Goal: Feedback & Contribution: Contribute content

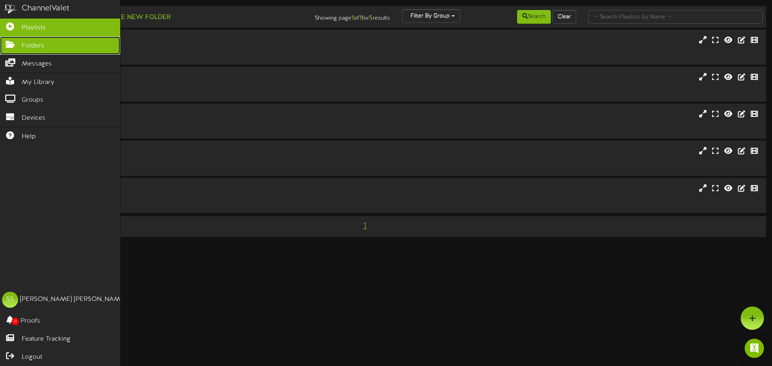
click at [9, 42] on icon at bounding box center [10, 44] width 20 height 6
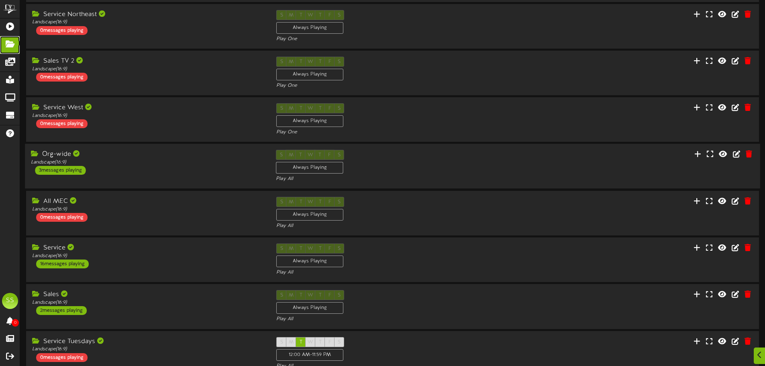
scroll to position [168, 0]
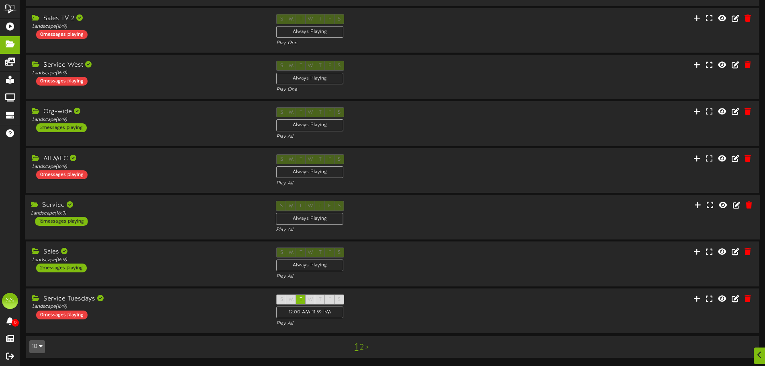
click at [159, 207] on div "Service" at bounding box center [147, 205] width 233 height 9
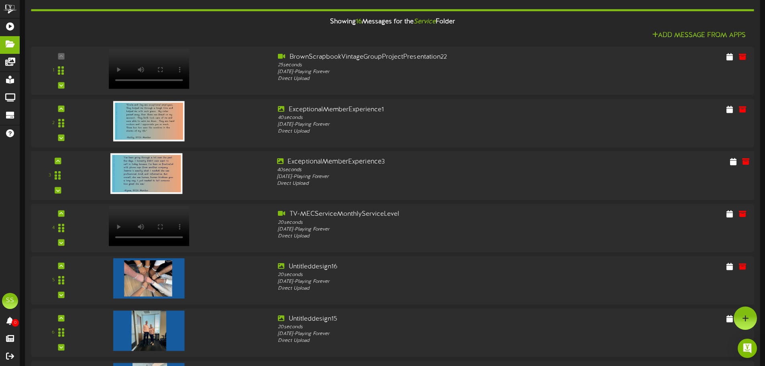
scroll to position [329, 0]
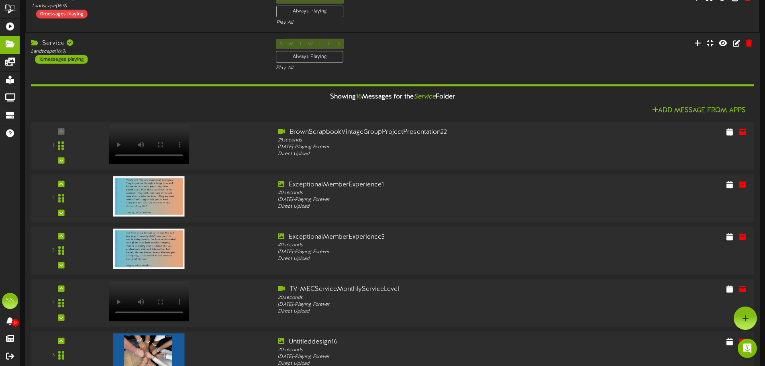
click at [602, 70] on div "Service Landscape ( 16:9 ) 16 messages playing S M T W T F S Always Playing Pla…" at bounding box center [392, 55] width 735 height 33
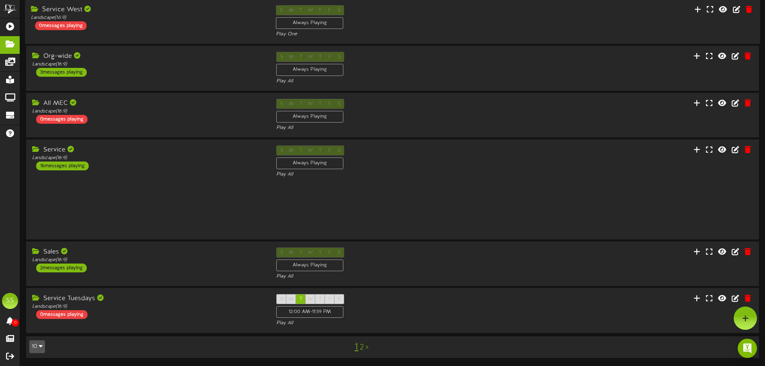
scroll to position [168, 0]
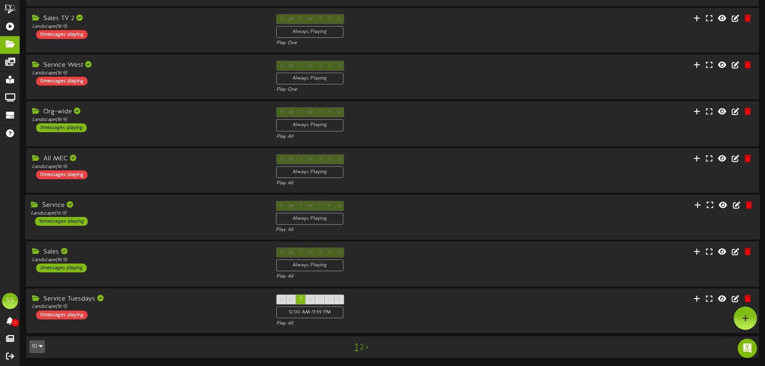
click at [156, 203] on div "Service" at bounding box center [147, 205] width 233 height 9
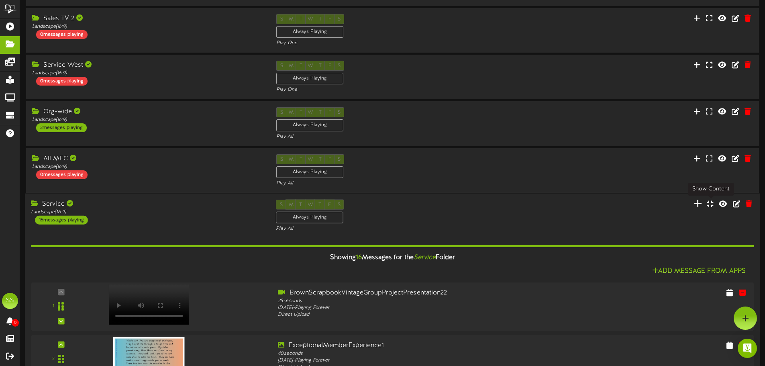
click at [700, 203] on icon at bounding box center [698, 203] width 8 height 9
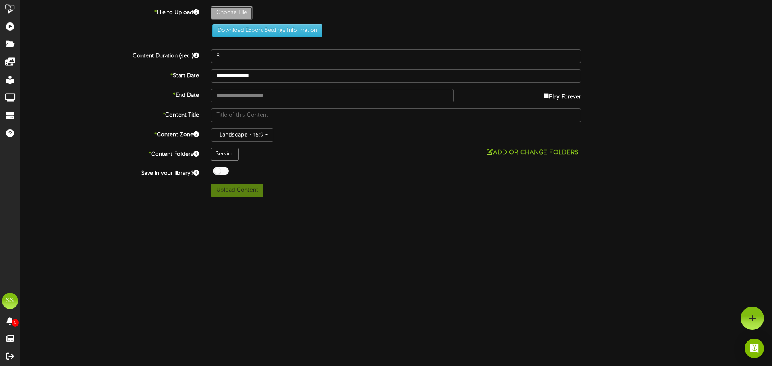
type input "**********"
type input "TopIPS13"
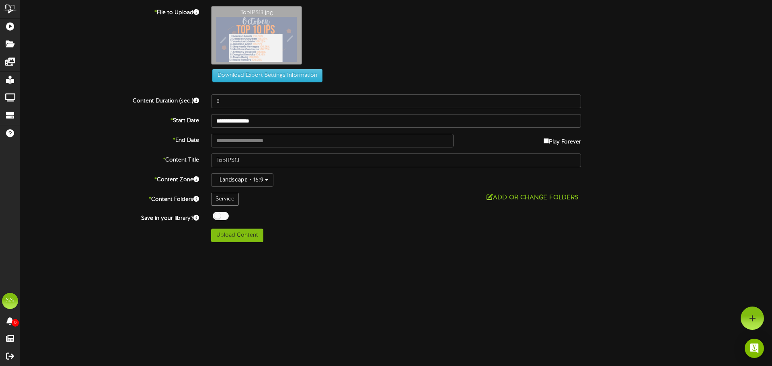
click at [243, 65] on div "TopIPS13.jpg" at bounding box center [491, 37] width 573 height 63
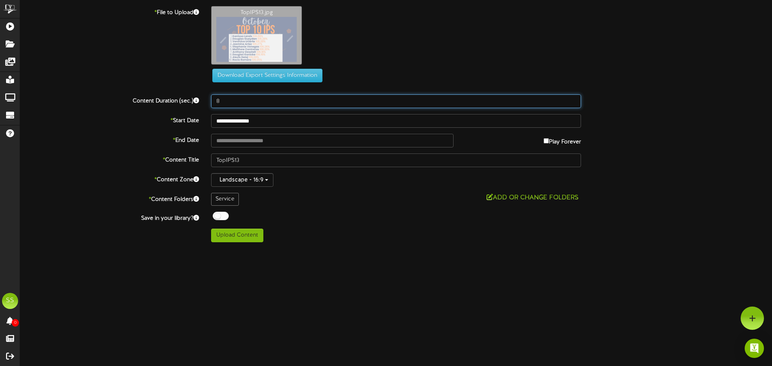
click at [235, 98] on input "8" at bounding box center [396, 101] width 370 height 14
type input "8"
type input "40"
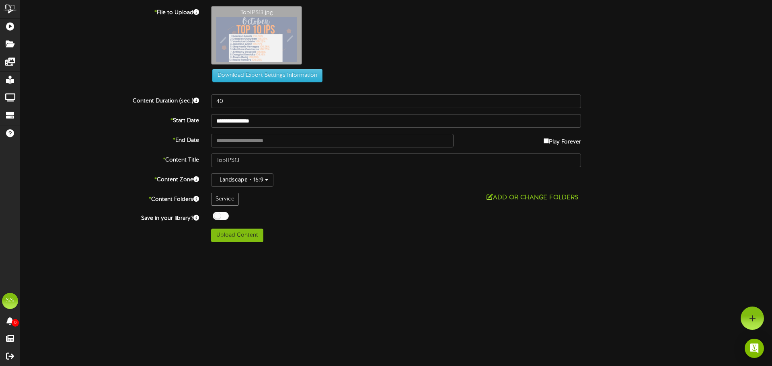
click at [234, 247] on div "ChannelValet Playlists Folders Messages My Library Groups Devices Help SS [PERS…" at bounding box center [386, 124] width 772 height 248
click at [229, 237] on button "Upload Content" at bounding box center [237, 236] width 52 height 14
type input "**********"
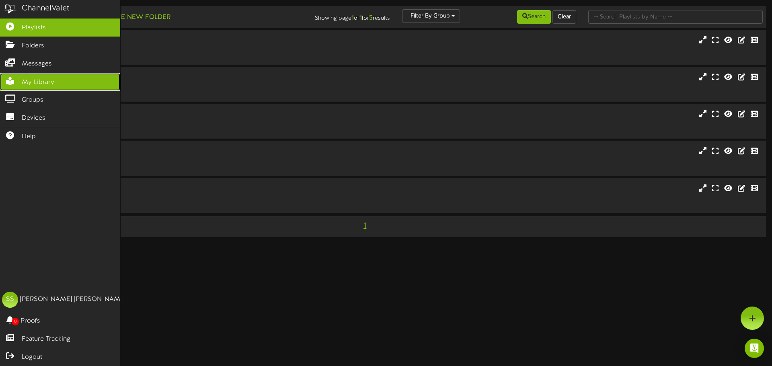
click at [25, 81] on span "My Library" at bounding box center [38, 82] width 33 height 9
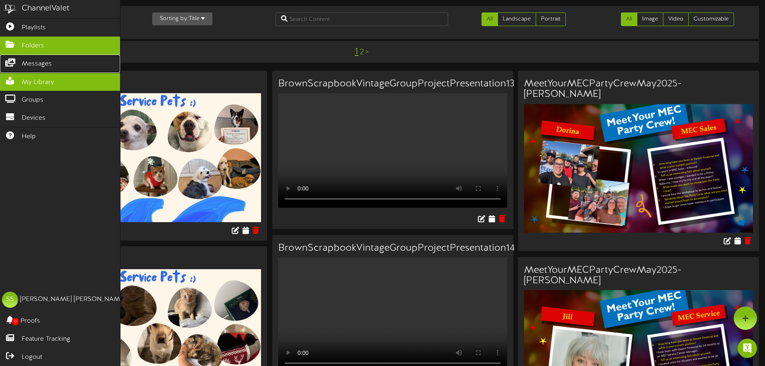
click at [30, 55] on link "Messages" at bounding box center [60, 64] width 120 height 18
click at [33, 44] on span "Folders" at bounding box center [33, 45] width 23 height 9
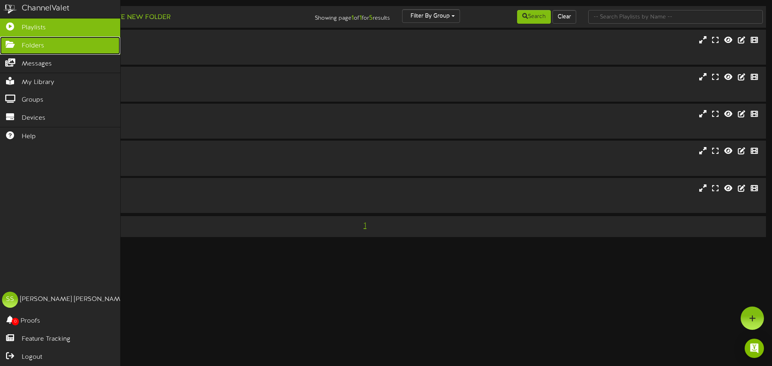
click at [12, 47] on icon at bounding box center [10, 44] width 20 height 6
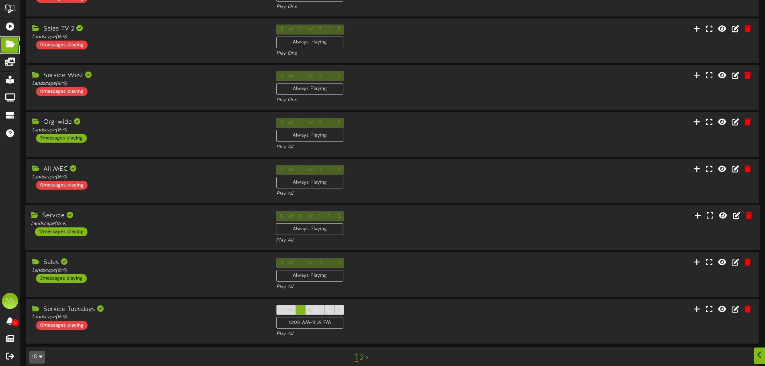
scroll to position [161, 0]
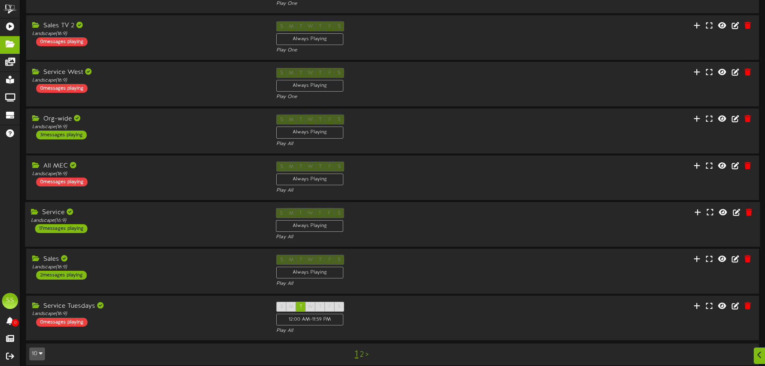
click at [132, 215] on div "Service" at bounding box center [147, 212] width 233 height 9
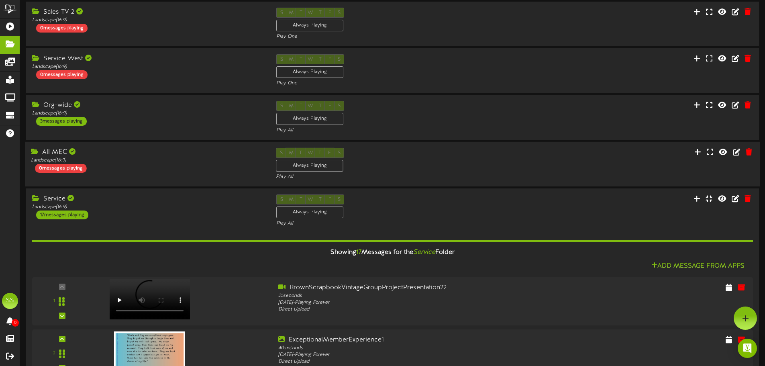
scroll to position [142, 0]
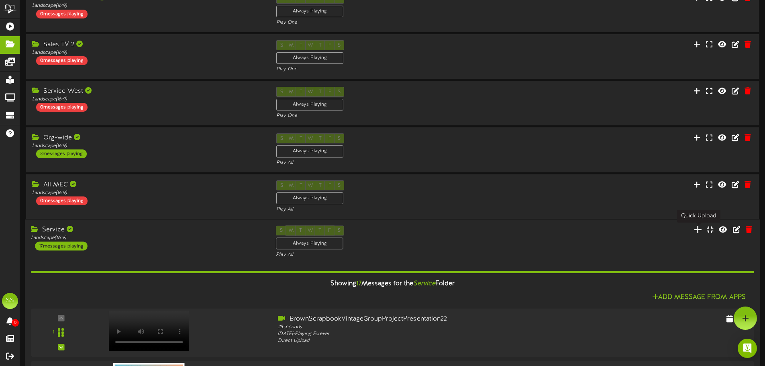
click at [698, 228] on icon at bounding box center [698, 229] width 8 height 9
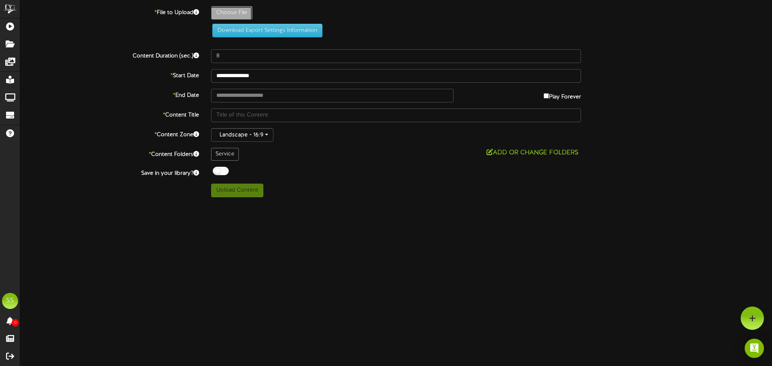
type input "**********"
type input "perfect"
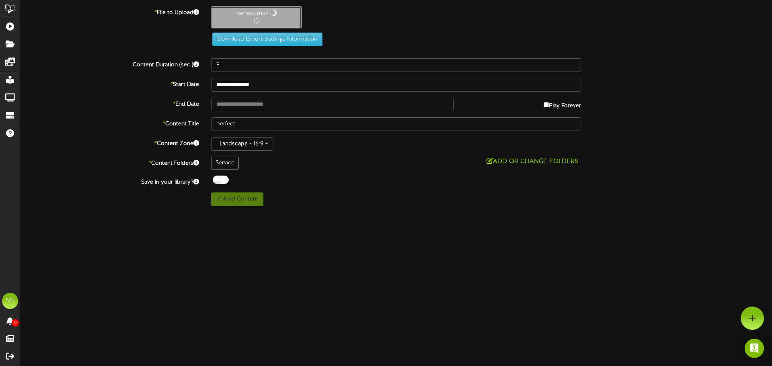
type input "20"
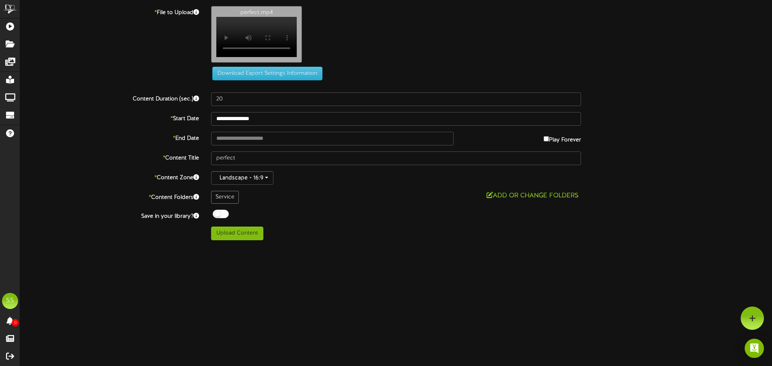
click at [244, 246] on div "ChannelValet Playlists Folders Messages My Library Groups Devices Help SS Shawn…" at bounding box center [386, 123] width 772 height 246
click at [243, 236] on button "Upload Content" at bounding box center [237, 234] width 52 height 14
type input "**********"
